Goal: Task Accomplishment & Management: Complete application form

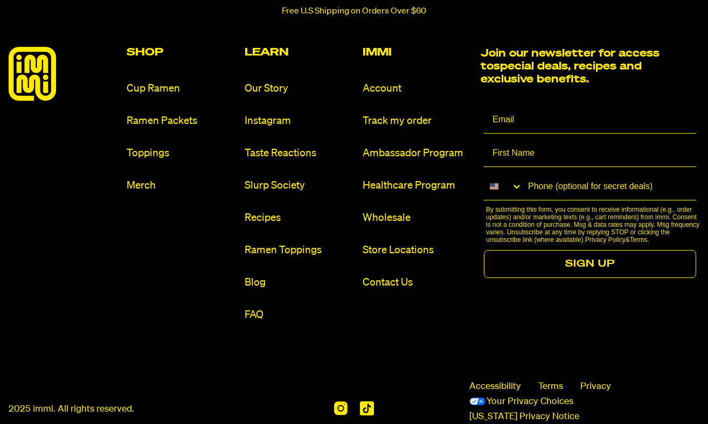
scroll to position [5015, 0]
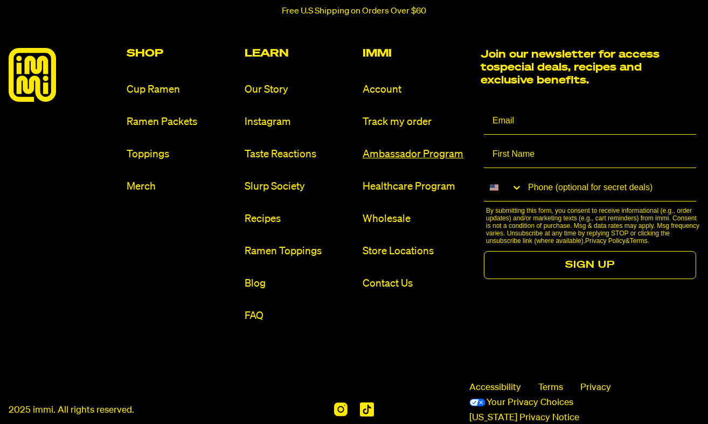
click at [385, 150] on link "Ambassador Program" at bounding box center [417, 154] width 109 height 15
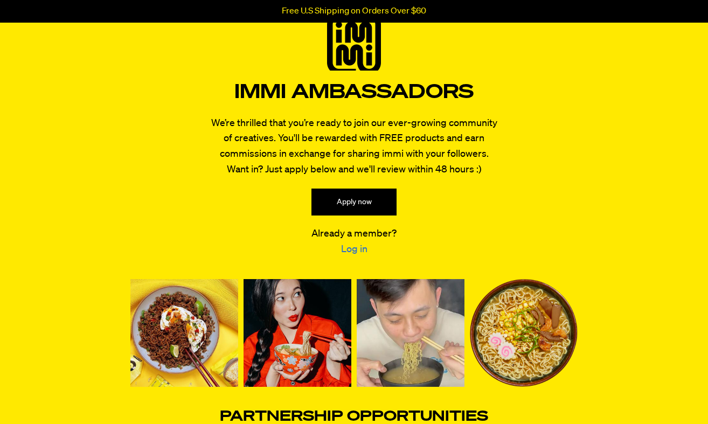
scroll to position [61, 0]
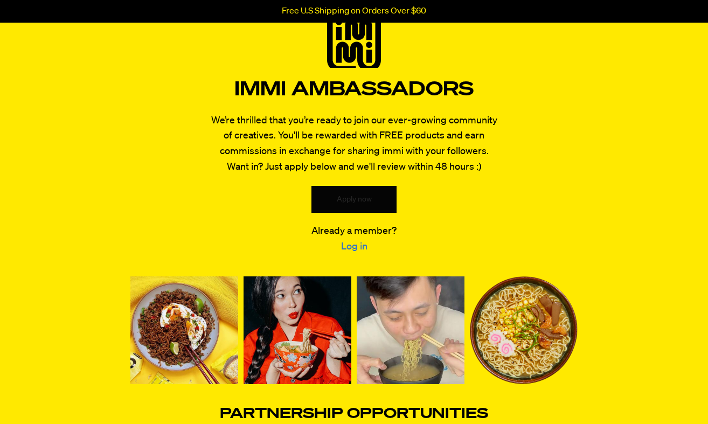
click at [357, 203] on link "Apply now" at bounding box center [353, 199] width 85 height 27
